Goal: Information Seeking & Learning: Learn about a topic

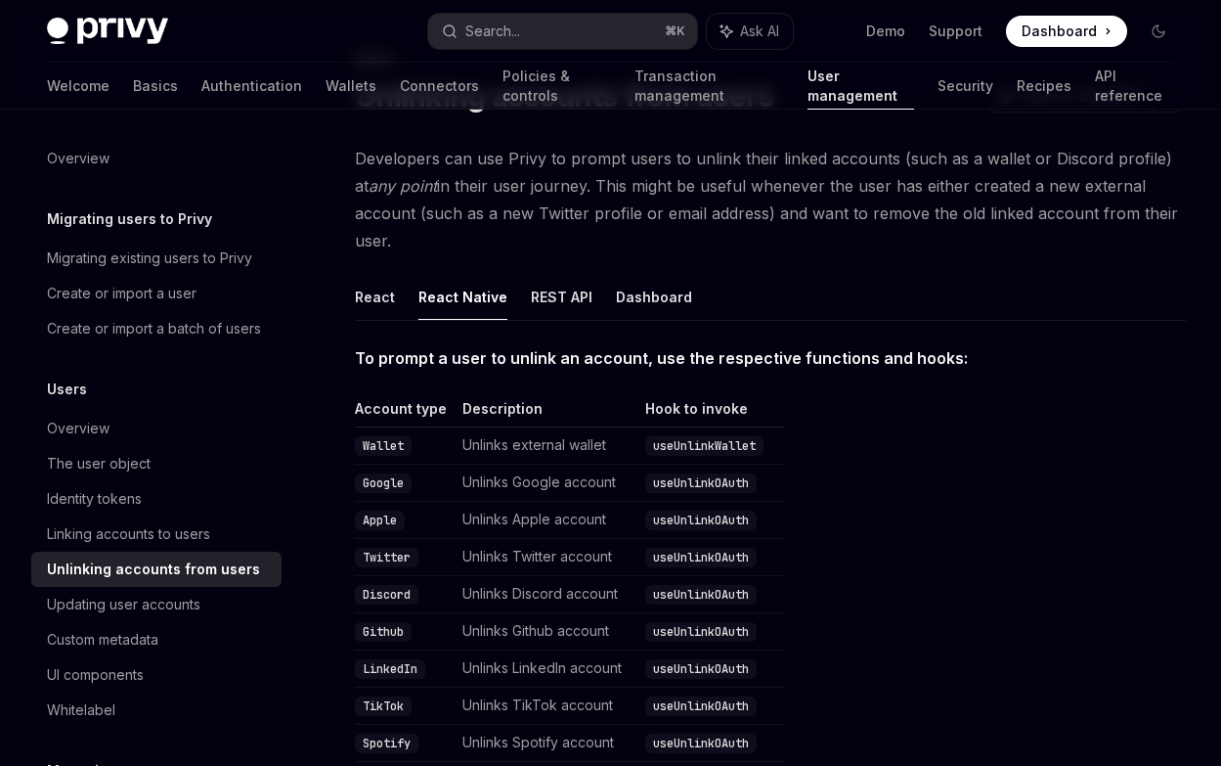
scroll to position [102, 0]
click at [326, 89] on link "Wallets" at bounding box center [351, 86] width 51 height 47
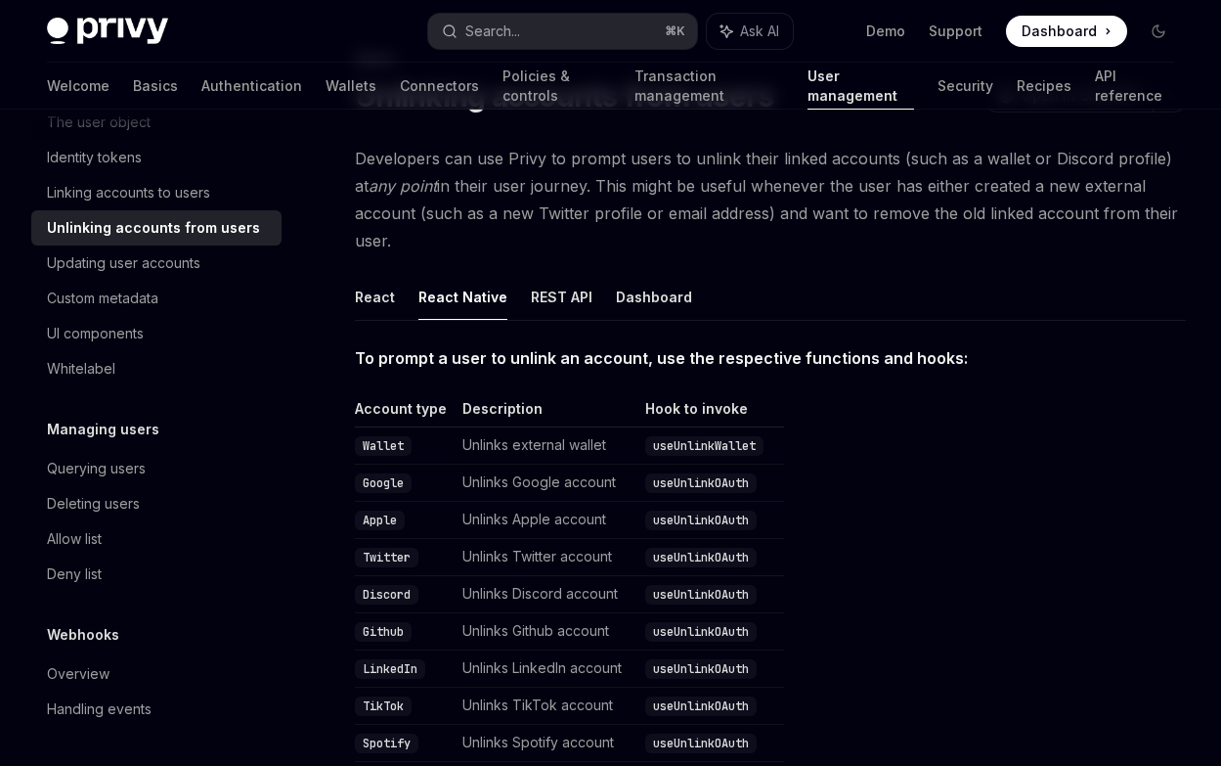
scroll to position [141, 0]
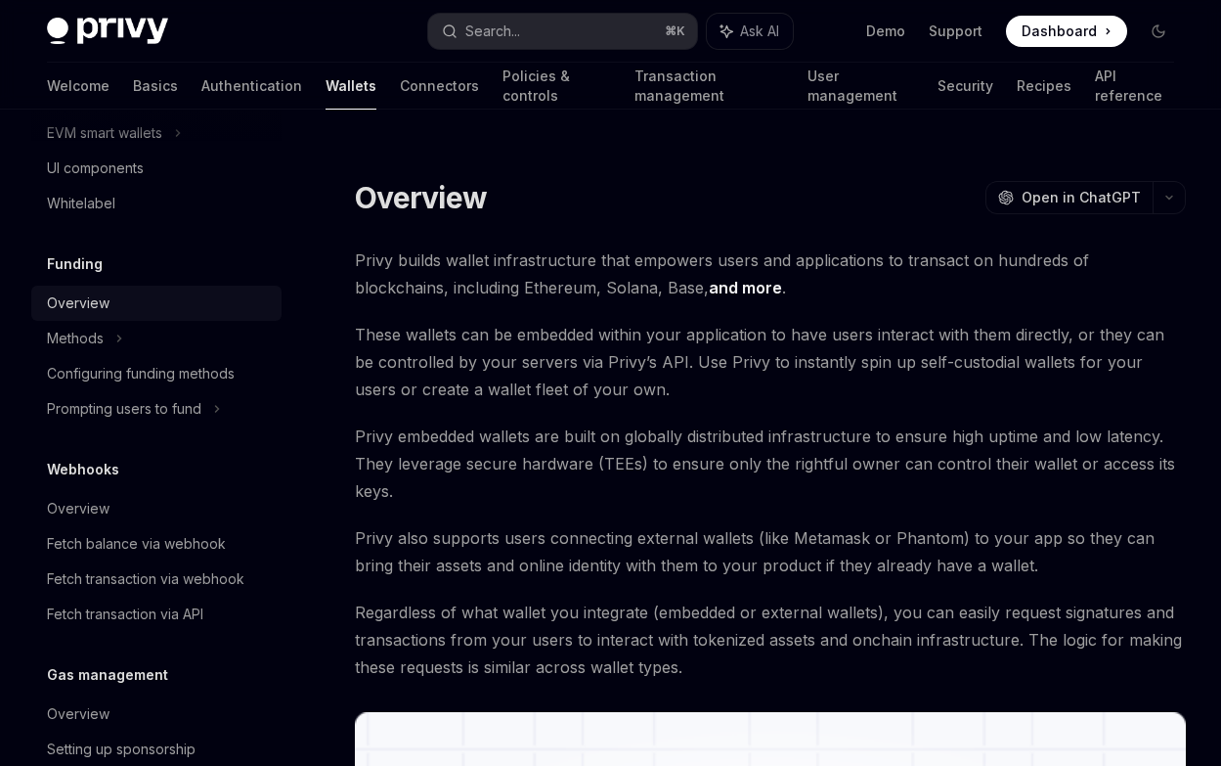
scroll to position [399, 0]
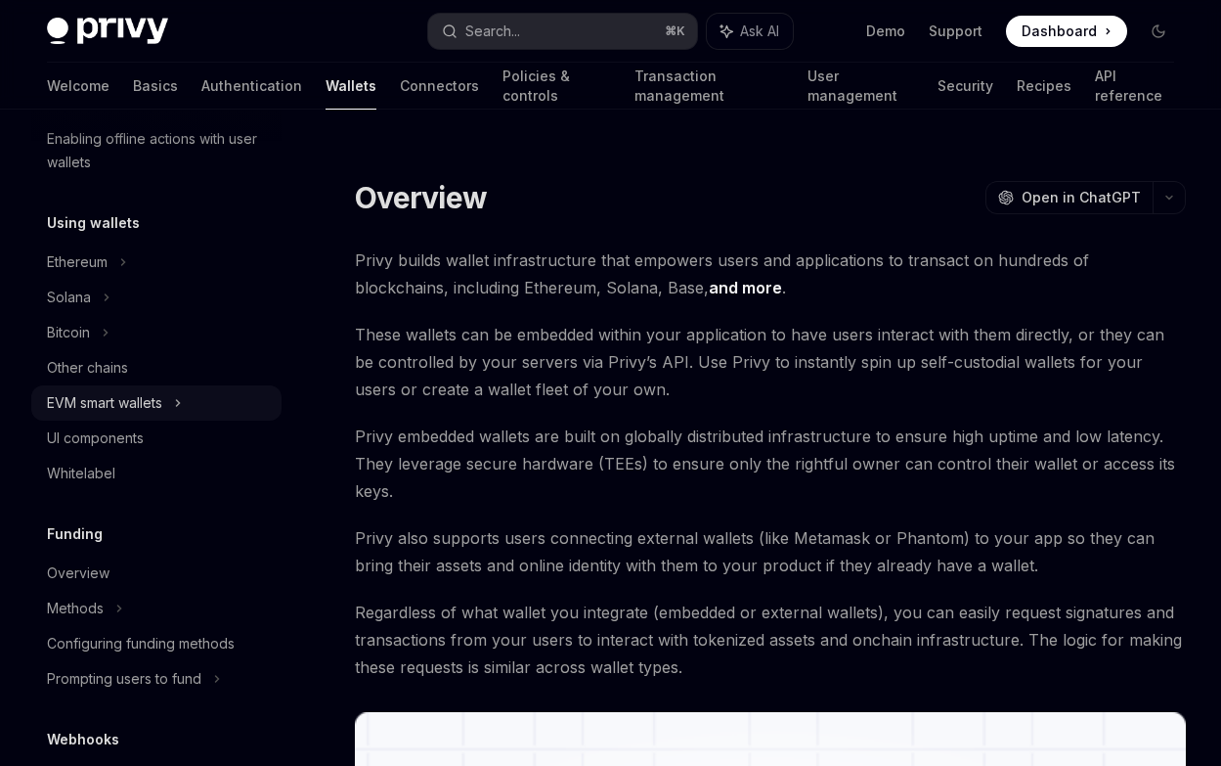
click at [154, 397] on div "EVM smart wallets" at bounding box center [104, 402] width 115 height 23
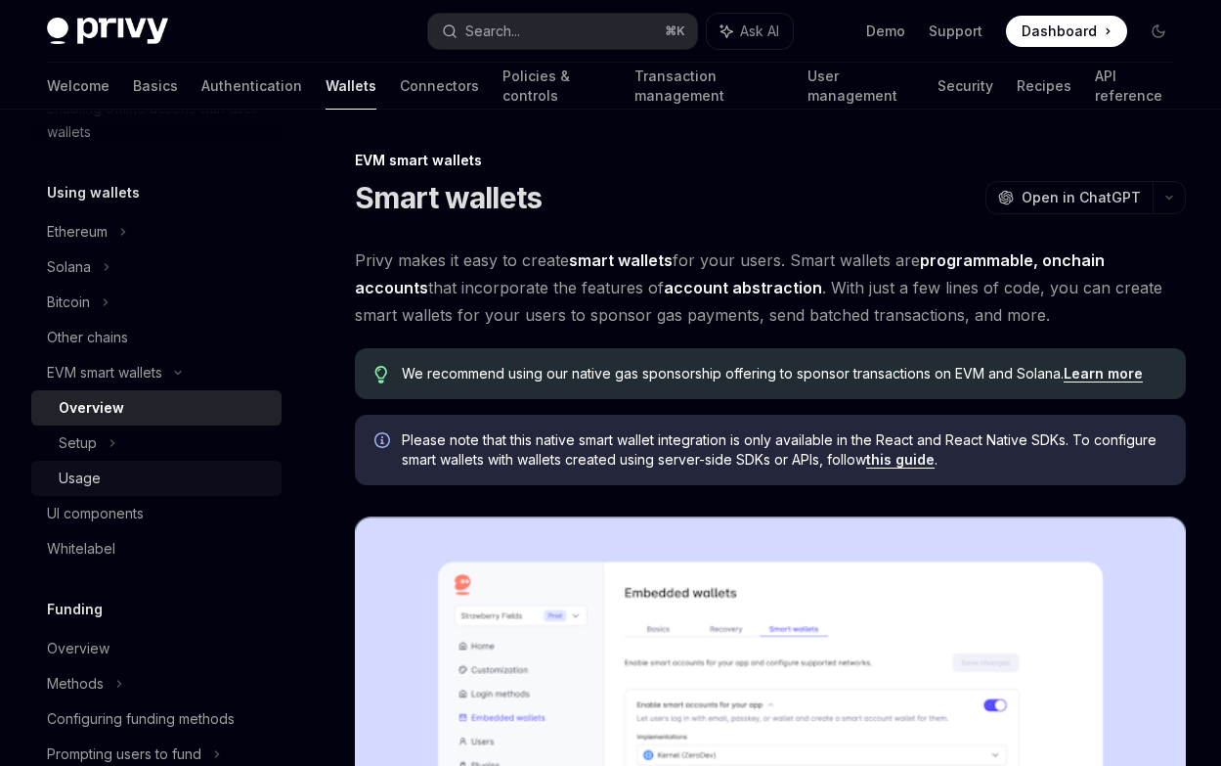
scroll to position [433, 0]
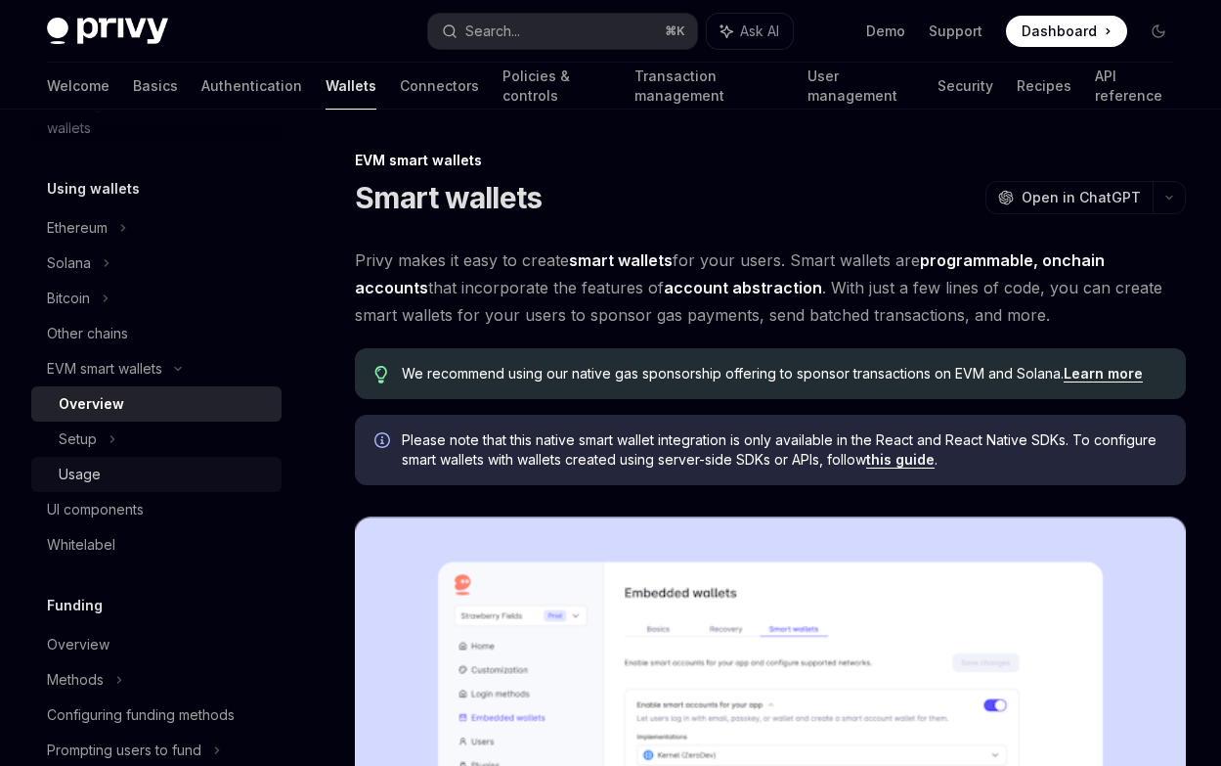
click at [133, 472] on div "Usage" at bounding box center [164, 473] width 211 height 23
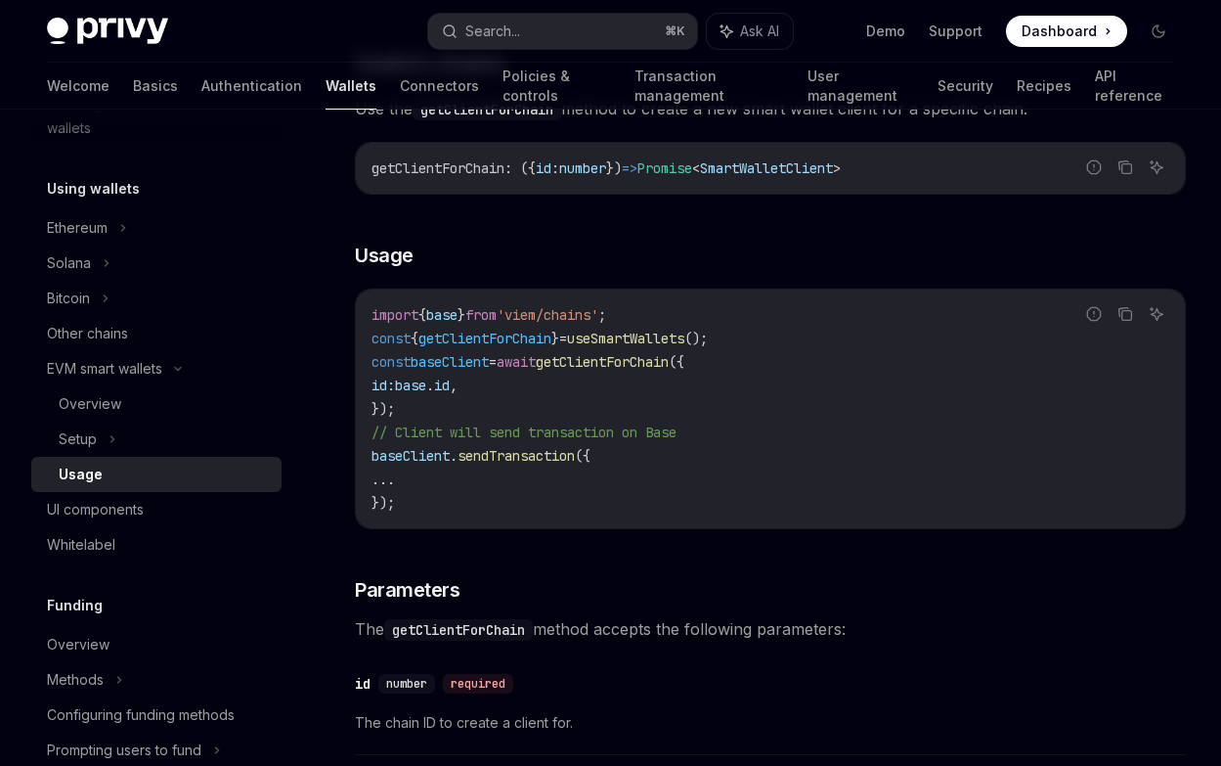
scroll to position [6107, 0]
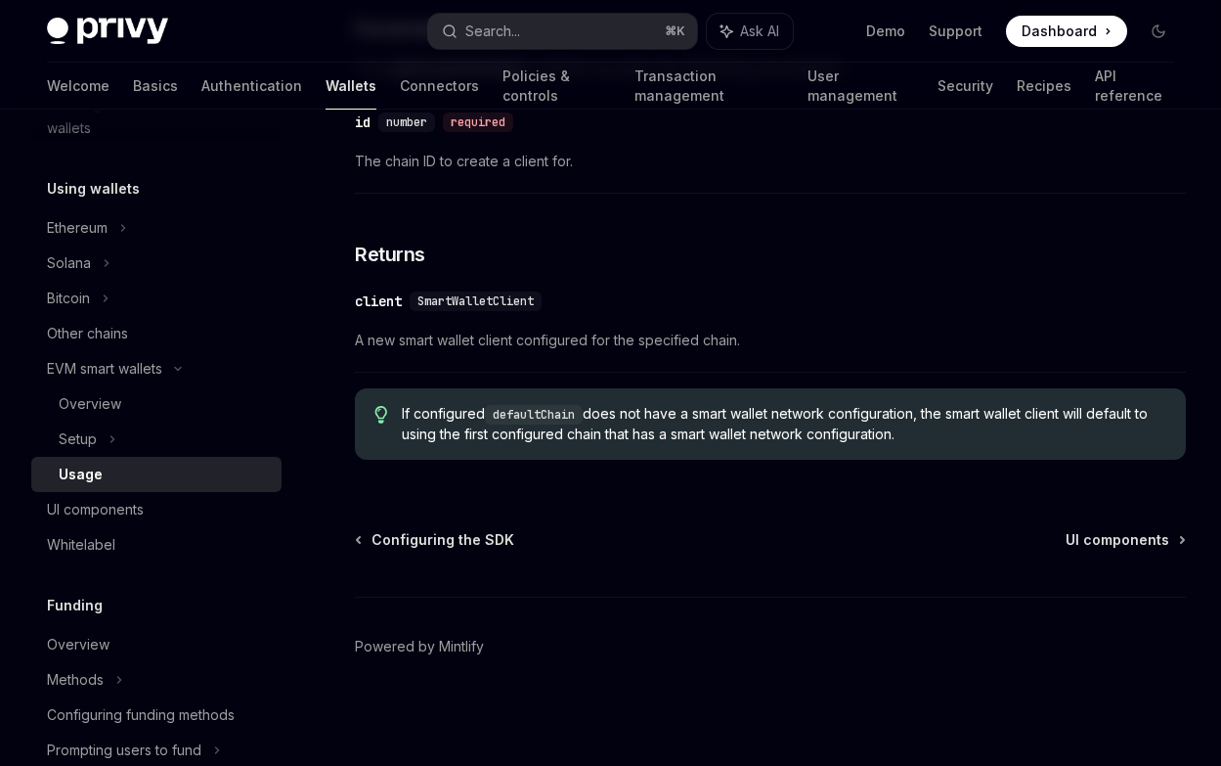
click at [749, 324] on div "​ client SmartWalletClient A new smart wallet client configured for the specifi…" at bounding box center [770, 326] width 831 height 93
click at [400, 84] on link "Connectors" at bounding box center [439, 86] width 79 height 47
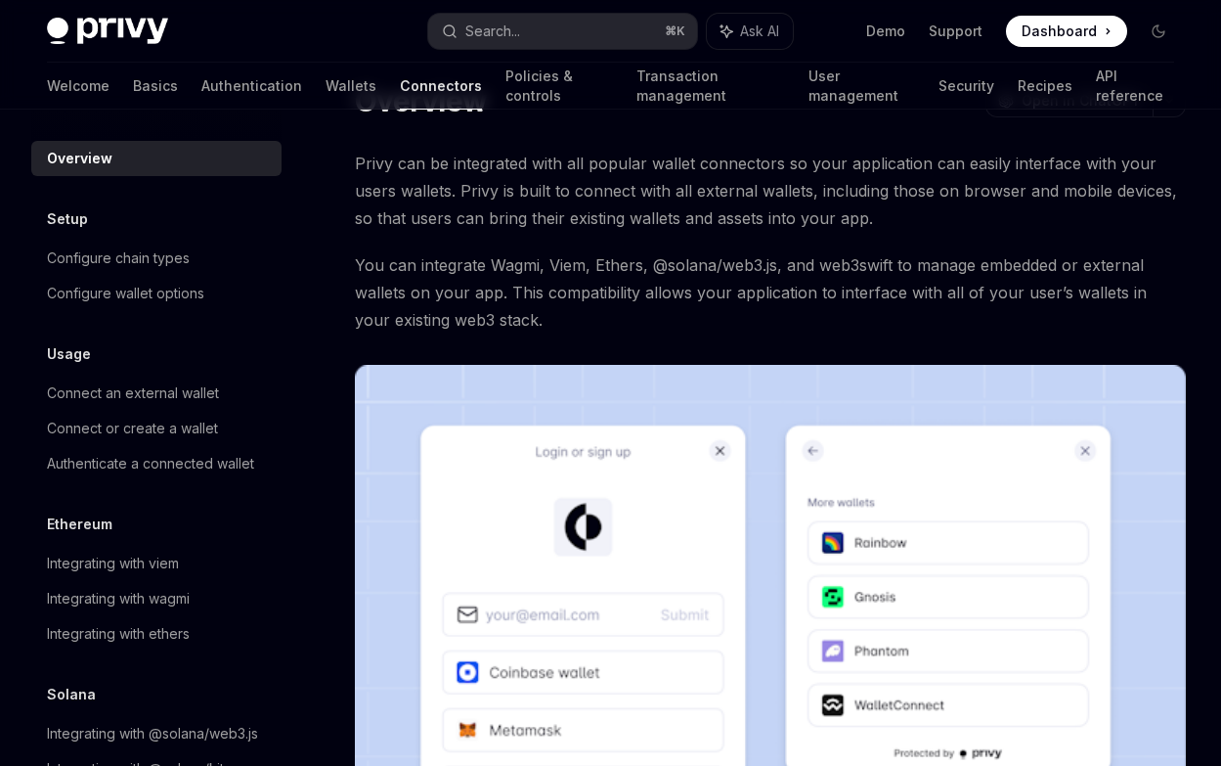
scroll to position [466, 0]
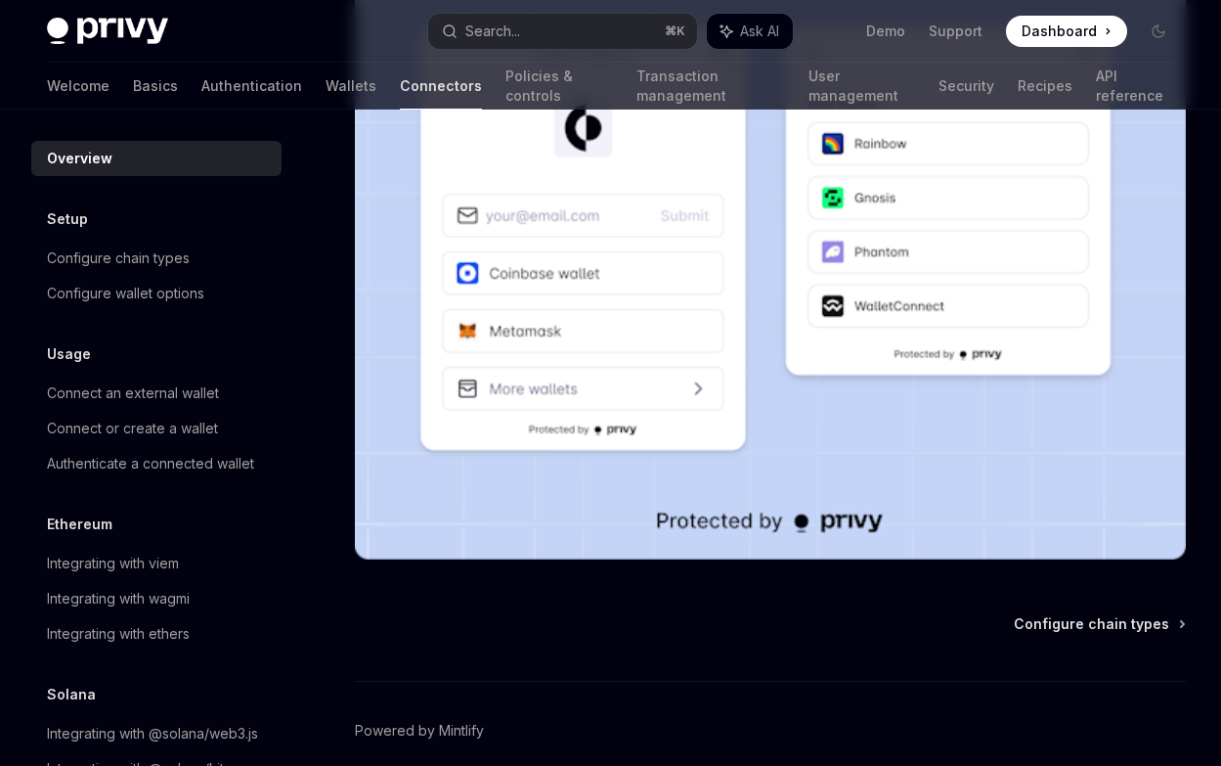
click at [682, 625] on div "Configure chain types" at bounding box center [770, 624] width 831 height 20
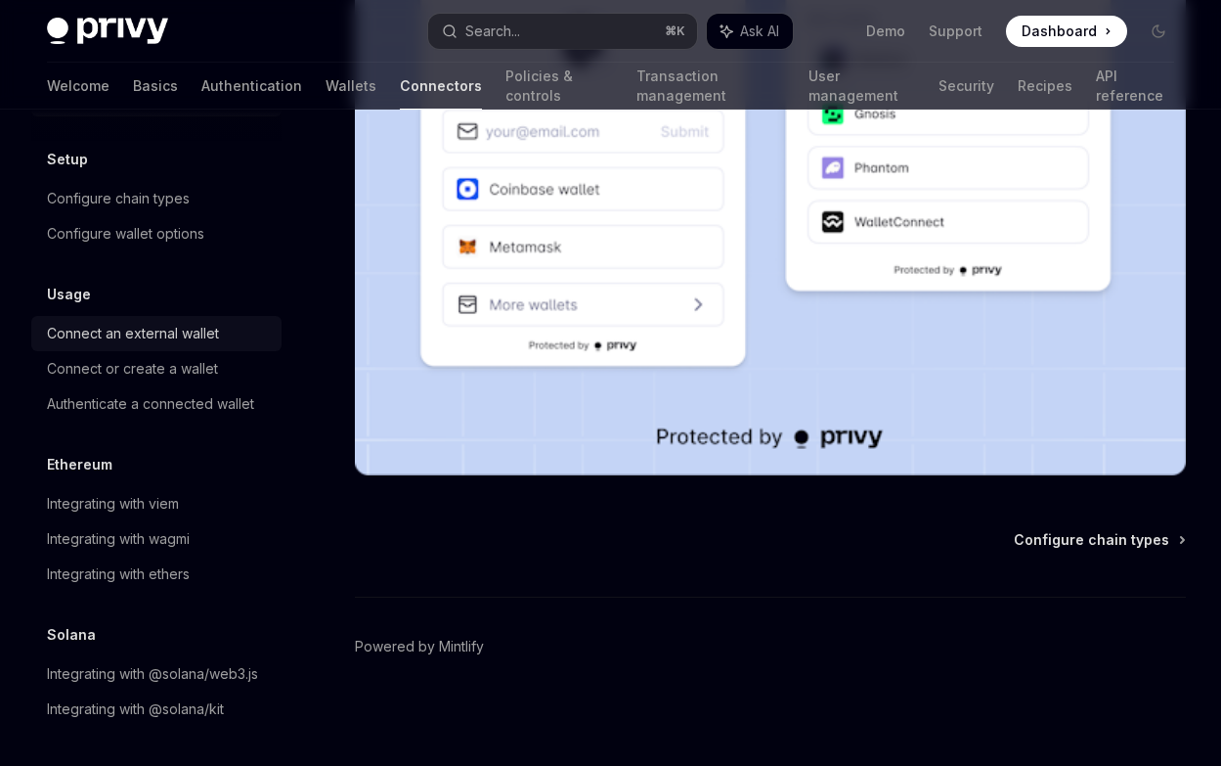
scroll to position [0, 0]
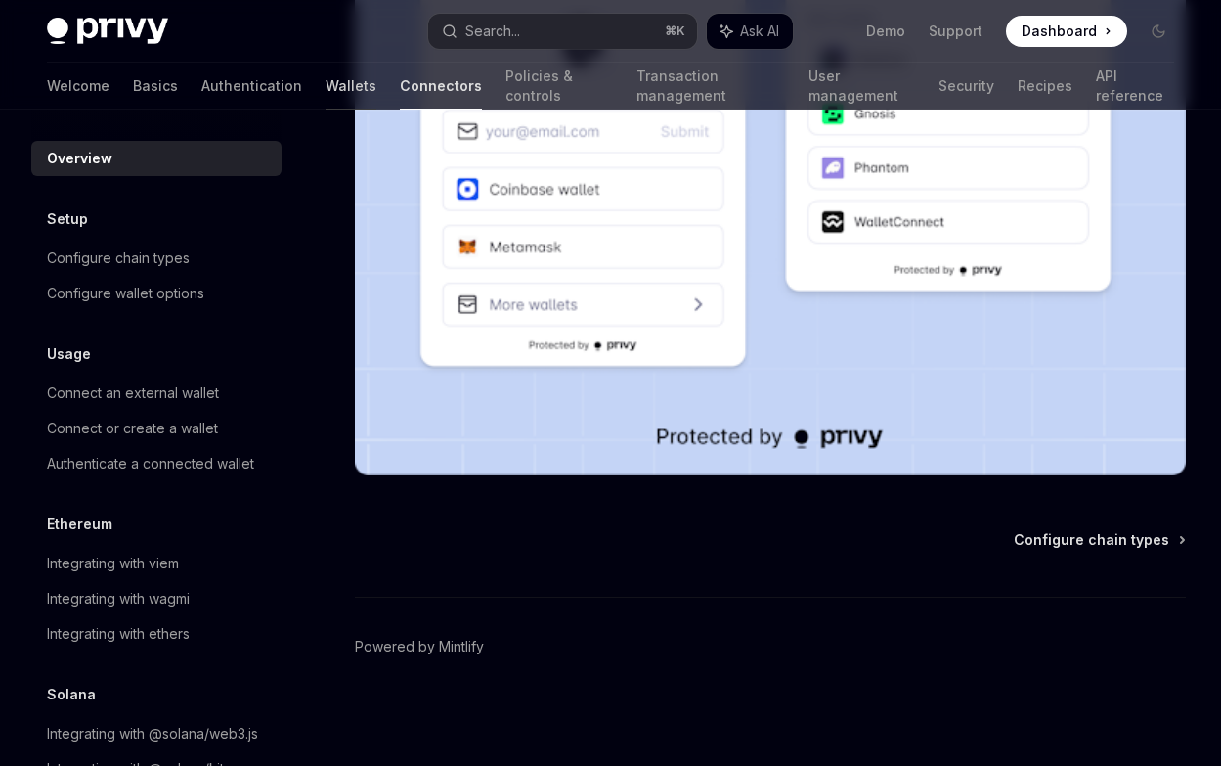
click at [326, 90] on link "Wallets" at bounding box center [351, 86] width 51 height 47
type textarea "*"
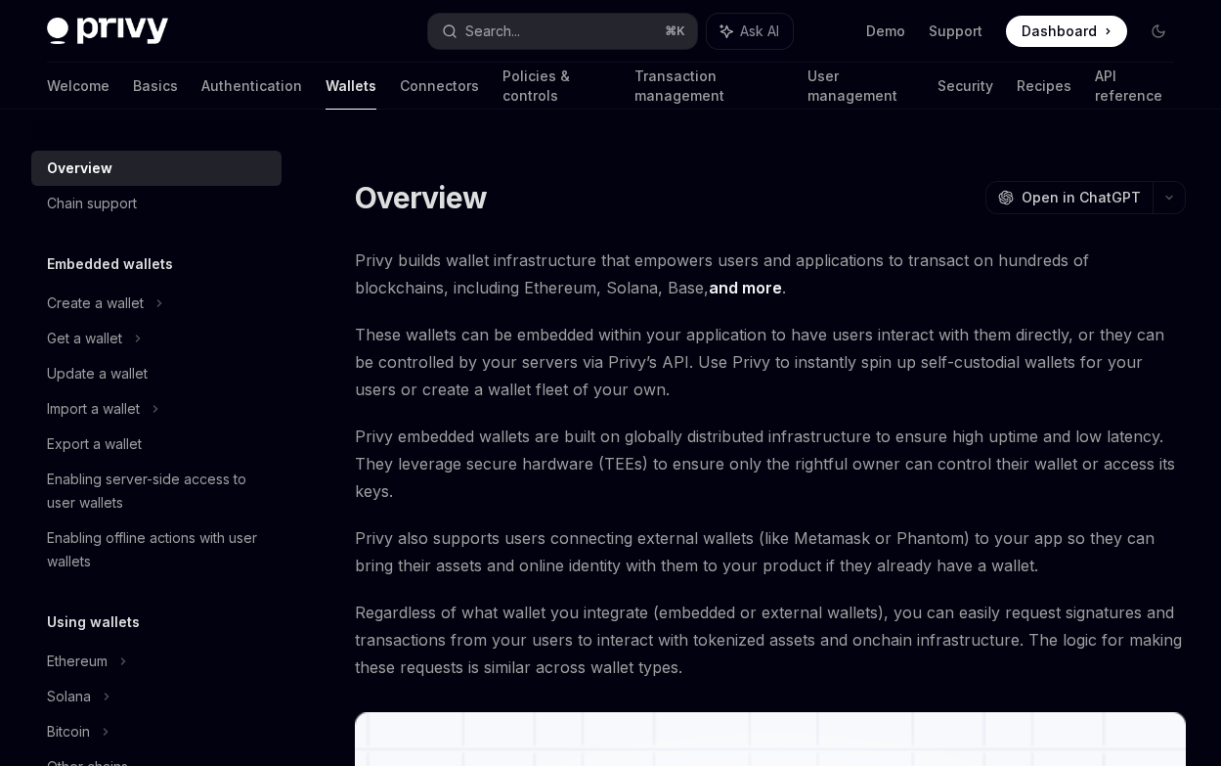
click at [792, 489] on span "Privy embedded wallets are built on globally distributed infrastructure to ensu…" at bounding box center [770, 463] width 831 height 82
click at [777, 500] on span "Privy embedded wallets are built on globally distributed infrastructure to ensu…" at bounding box center [770, 463] width 831 height 82
